Goal: Find specific page/section: Find specific page/section

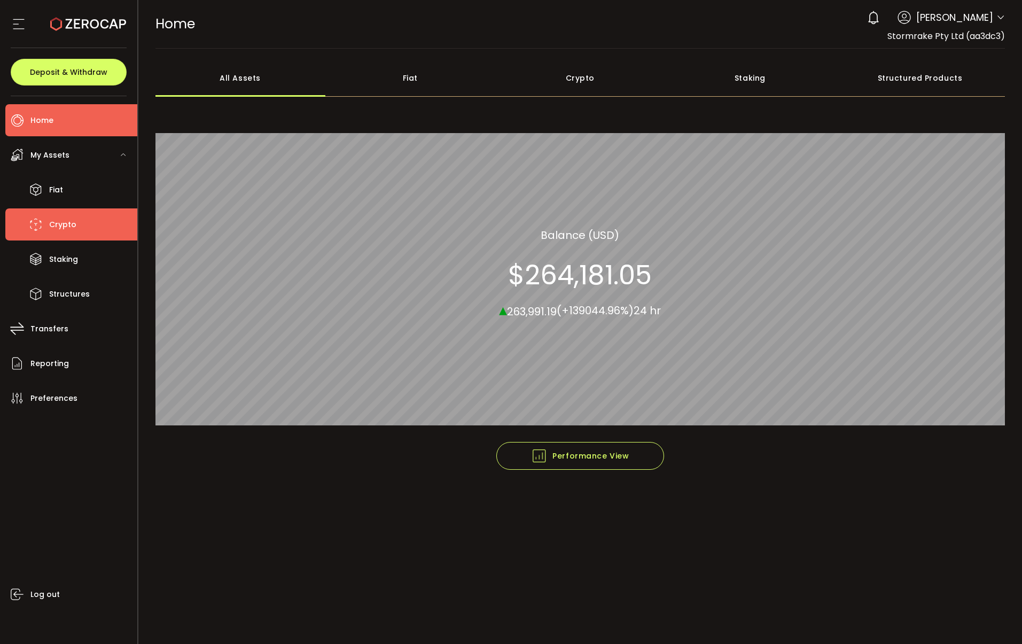
click at [80, 224] on li "Crypto" at bounding box center [71, 224] width 132 height 32
